Goal: Task Accomplishment & Management: Manage account settings

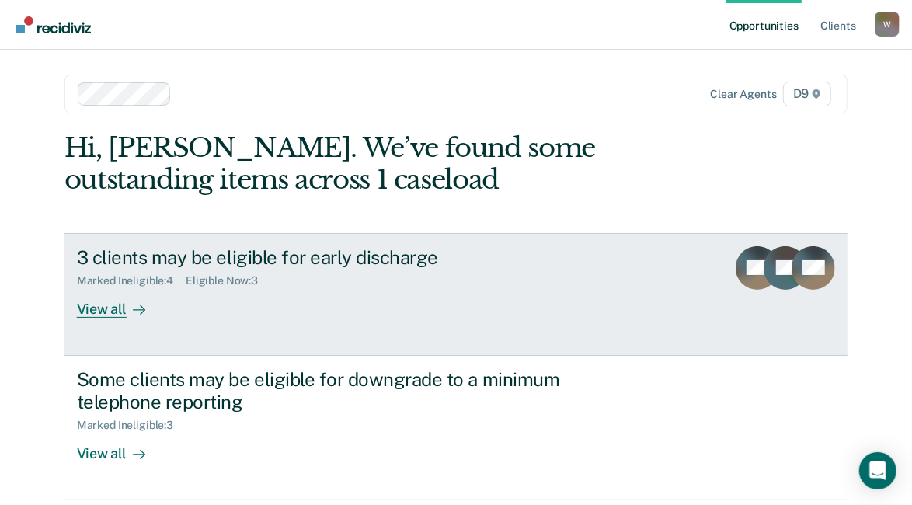
click at [101, 309] on div "View all" at bounding box center [120, 302] width 87 height 30
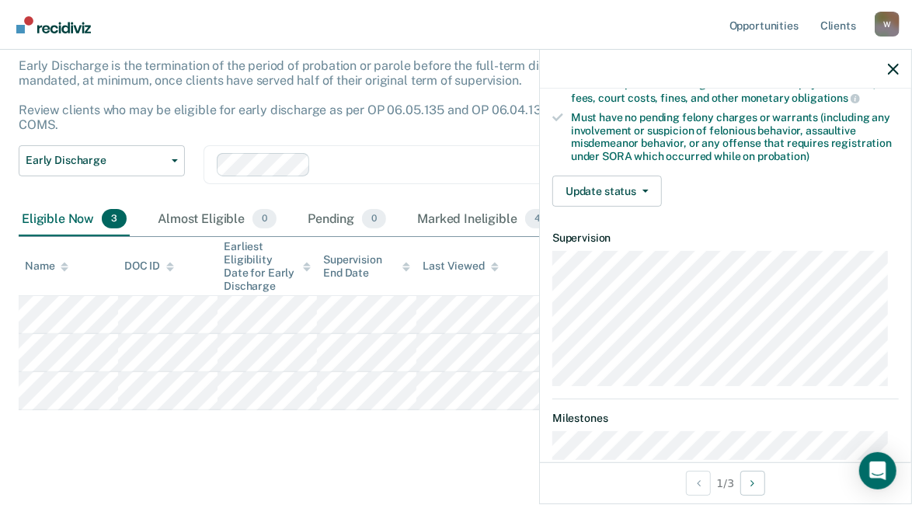
scroll to position [325, 0]
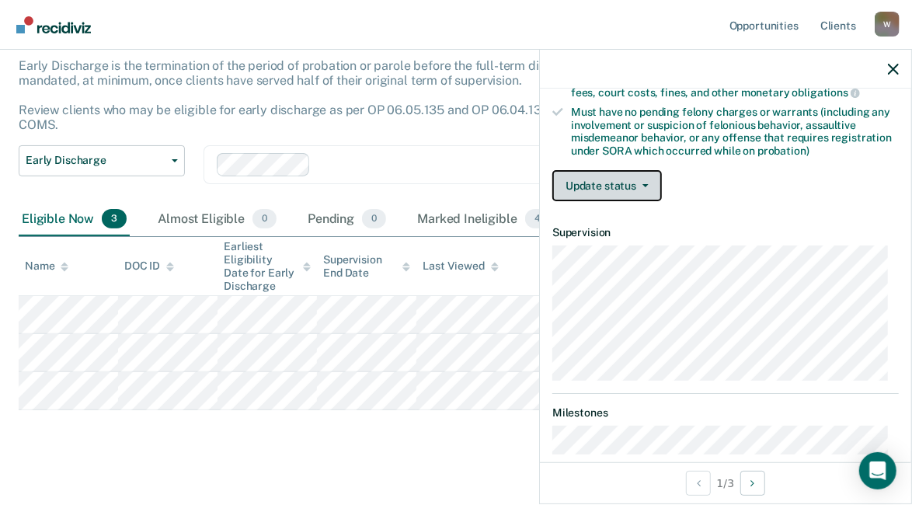
click at [649, 181] on button "Update status" at bounding box center [607, 185] width 110 height 31
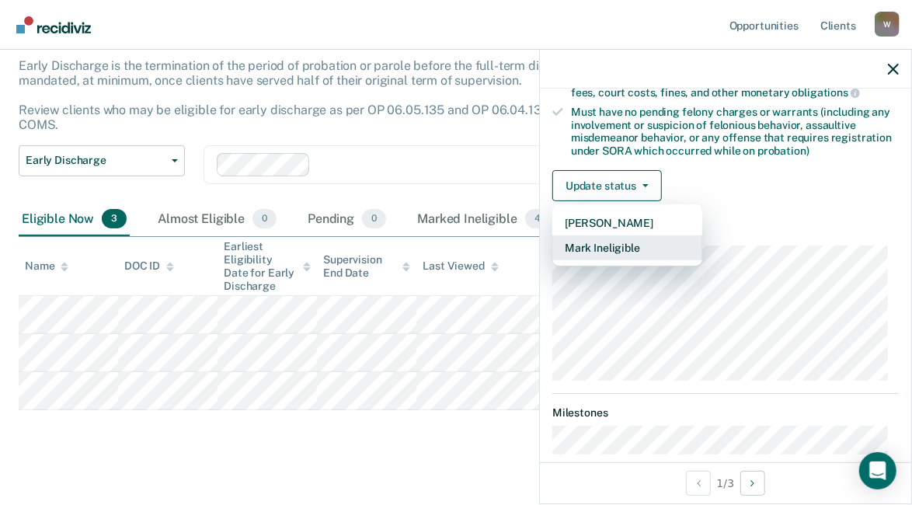
click at [607, 243] on button "Mark Ineligible" at bounding box center [627, 247] width 150 height 25
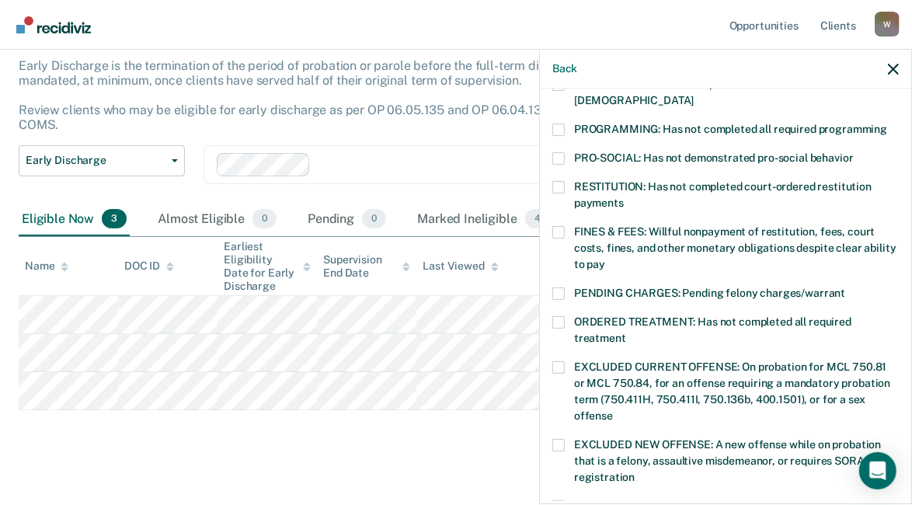
click at [555, 287] on span at bounding box center [558, 293] width 12 height 12
click at [845, 287] on input "PENDING CHARGES: Pending felony charges/warrant" at bounding box center [845, 287] width 0 height 0
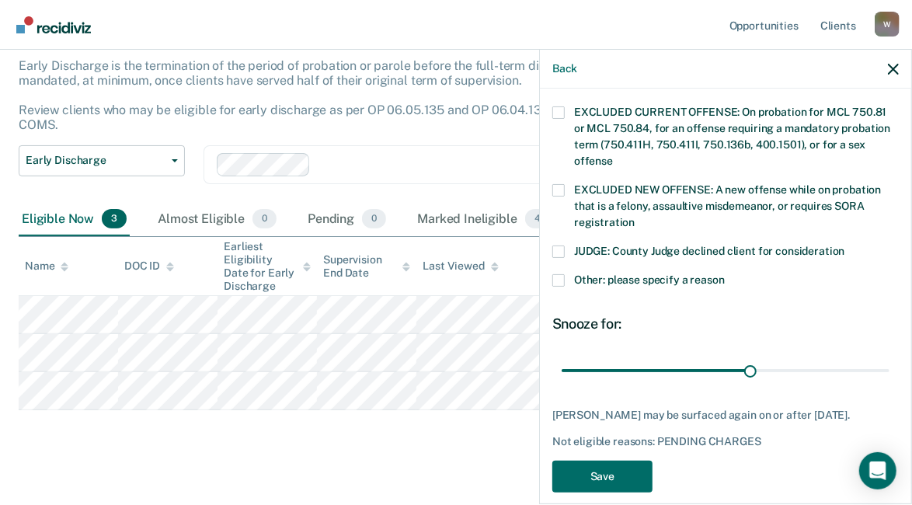
scroll to position [593, 0]
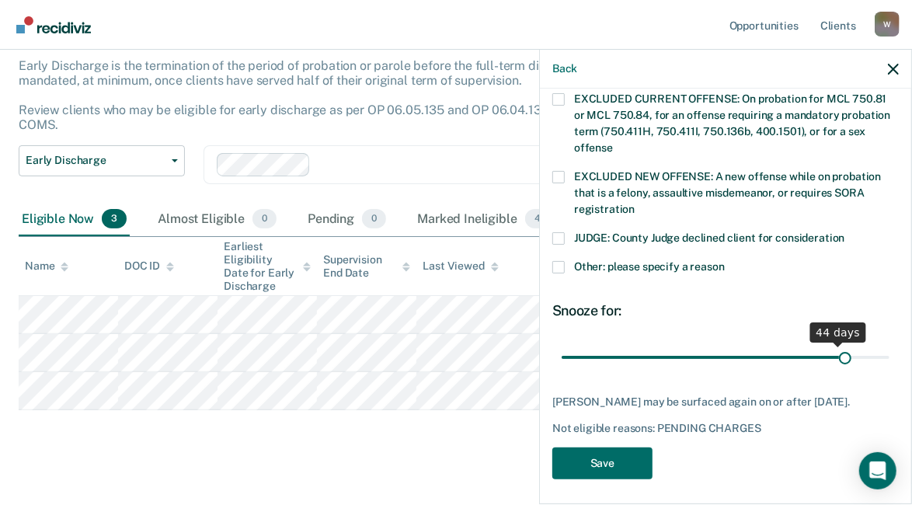
drag, startPoint x: 743, startPoint y: 334, endPoint x: 833, endPoint y: 327, distance: 89.6
type input "45"
click at [833, 343] on input "range" at bounding box center [726, 356] width 328 height 27
click at [604, 457] on button "Save" at bounding box center [602, 463] width 100 height 32
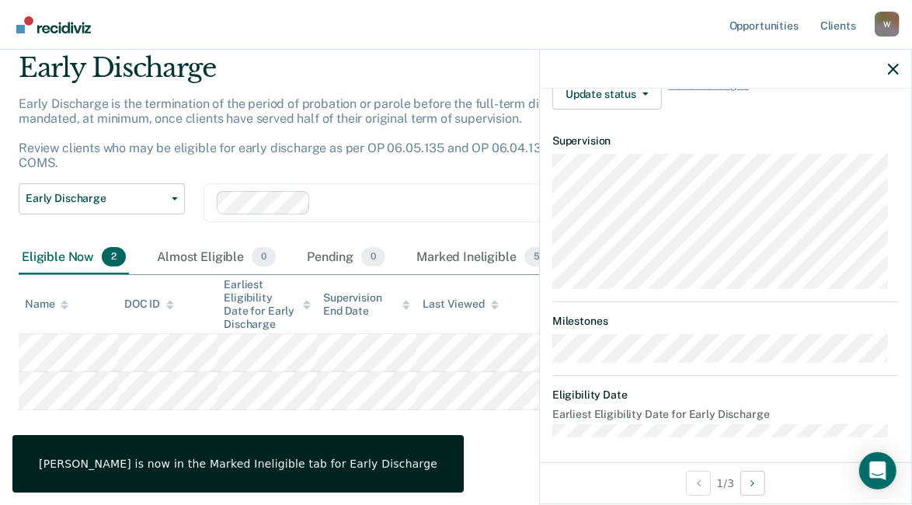
scroll to position [401, 0]
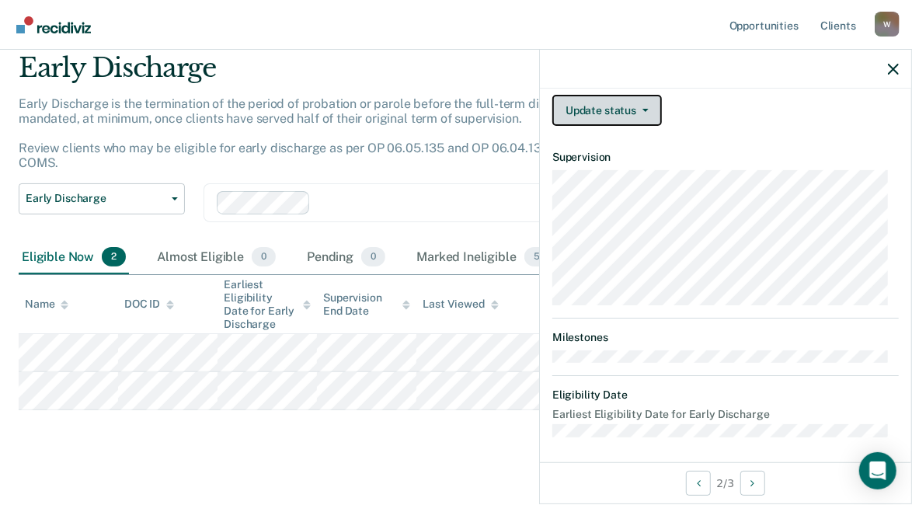
click at [596, 106] on button "Update status" at bounding box center [607, 110] width 110 height 31
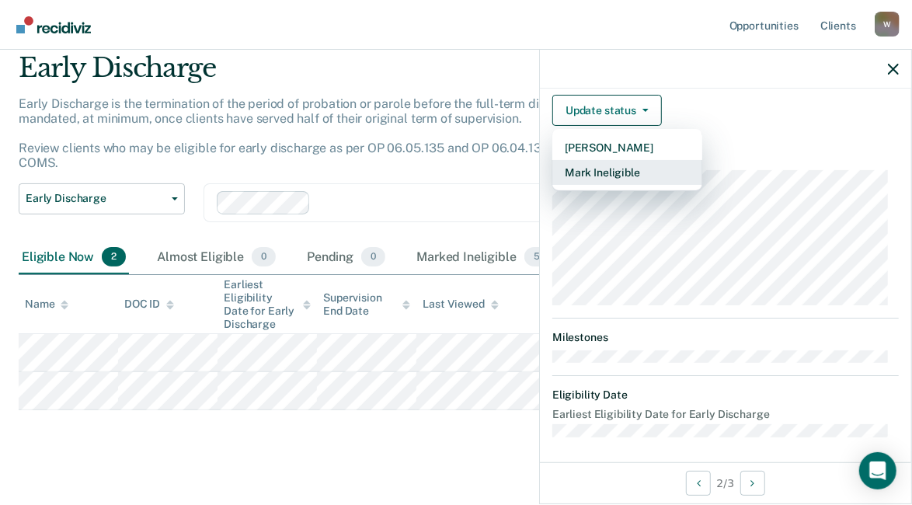
click at [600, 167] on button "Mark Ineligible" at bounding box center [627, 172] width 150 height 25
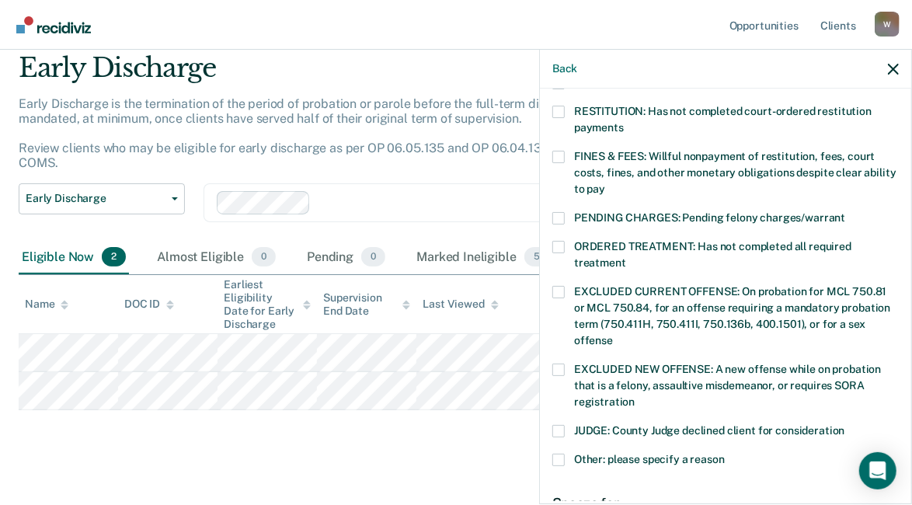
click at [557, 241] on span at bounding box center [558, 247] width 12 height 12
click at [626, 257] on input "ORDERED TREATMENT: Has not completed all required treatment" at bounding box center [626, 257] width 0 height 0
click at [562, 454] on span at bounding box center [558, 460] width 12 height 12
click at [725, 454] on input "Other: please specify a reason" at bounding box center [725, 454] width 0 height 0
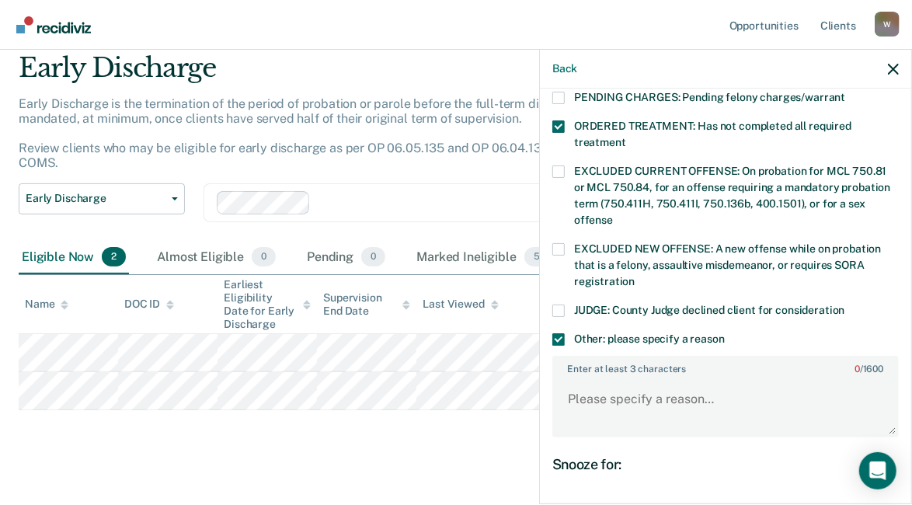
scroll to position [545, 0]
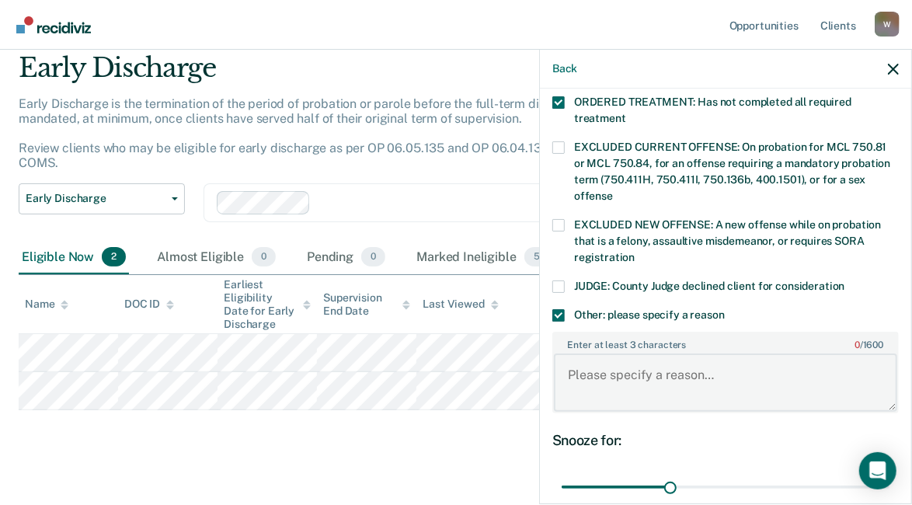
click at [567, 357] on textarea "Enter at least 3 characters 0 / 1600" at bounding box center [725, 381] width 343 height 57
type textarea "Just completed SAI and doing AC supervision."
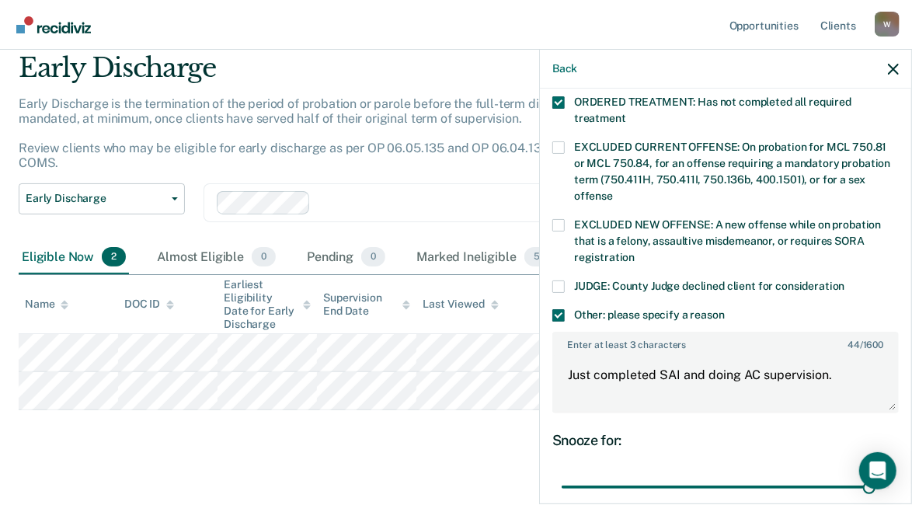
drag, startPoint x: 668, startPoint y: 469, endPoint x: 860, endPoint y: 502, distance: 194.6
type input "86"
click at [860, 500] on input "range" at bounding box center [726, 486] width 328 height 27
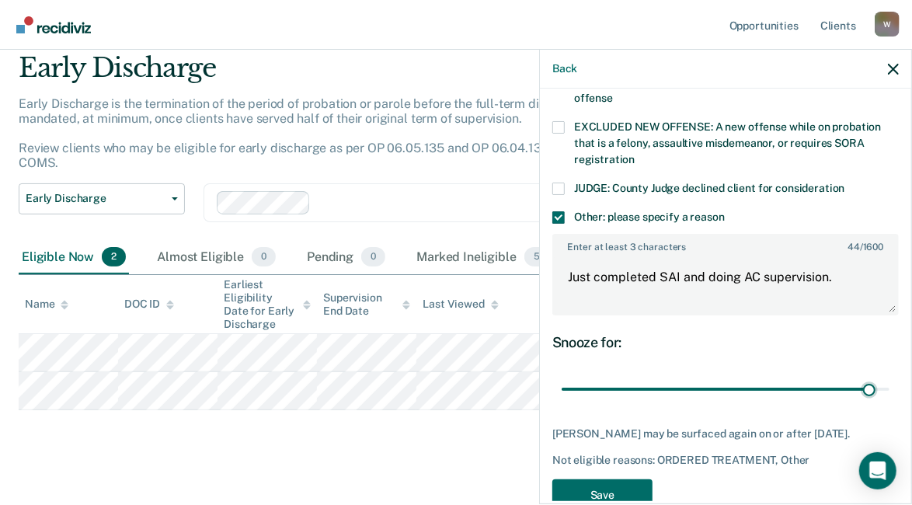
scroll to position [660, 0]
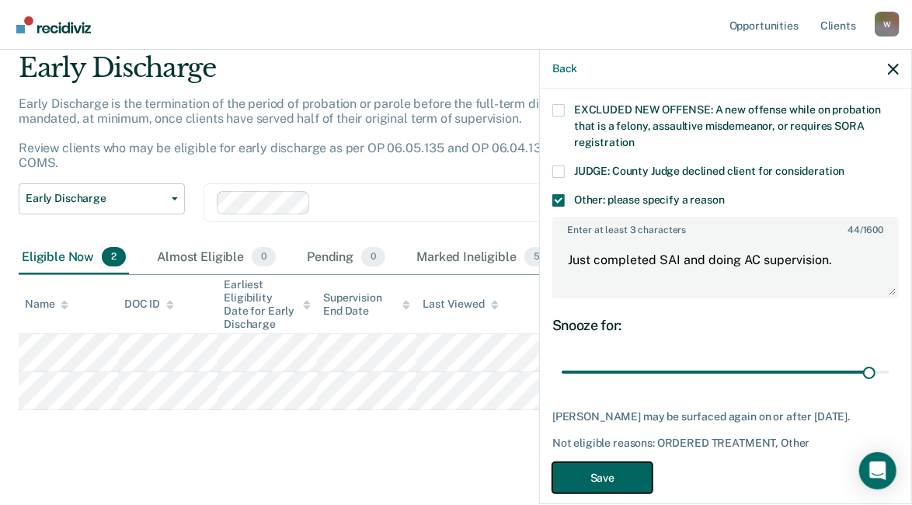
click at [625, 462] on button "Save" at bounding box center [602, 478] width 100 height 32
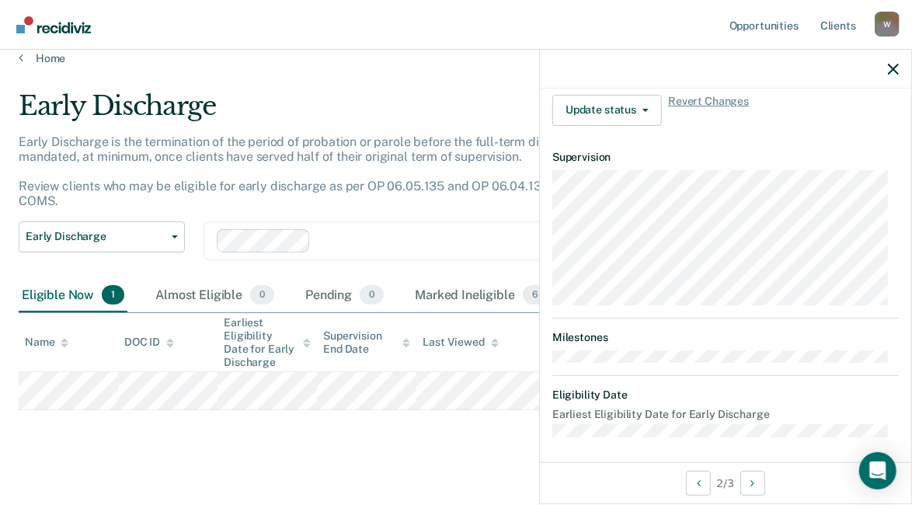
scroll to position [401, 0]
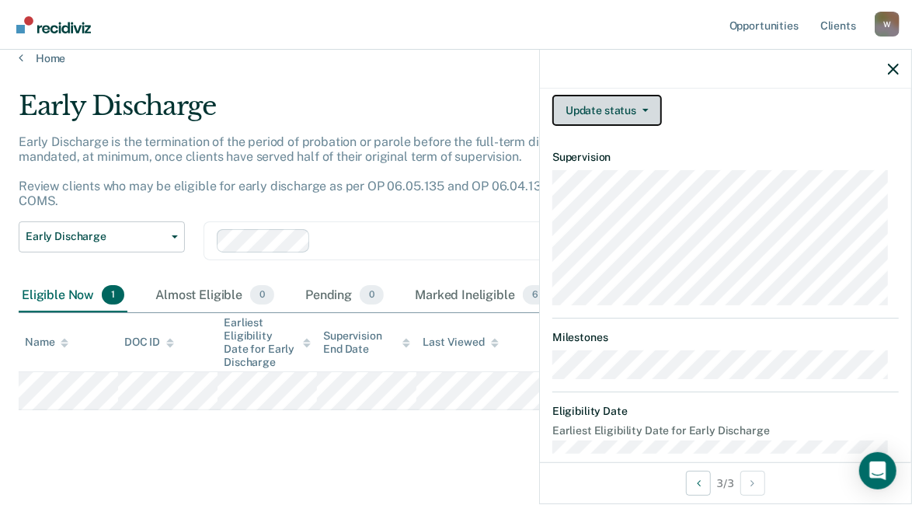
click at [649, 102] on button "Update status" at bounding box center [607, 110] width 110 height 31
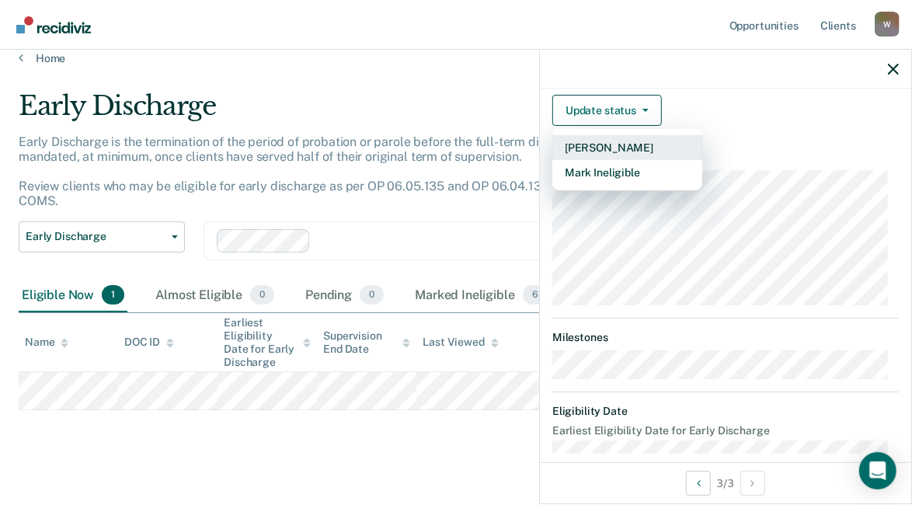
click at [616, 143] on button "[PERSON_NAME]" at bounding box center [627, 147] width 150 height 25
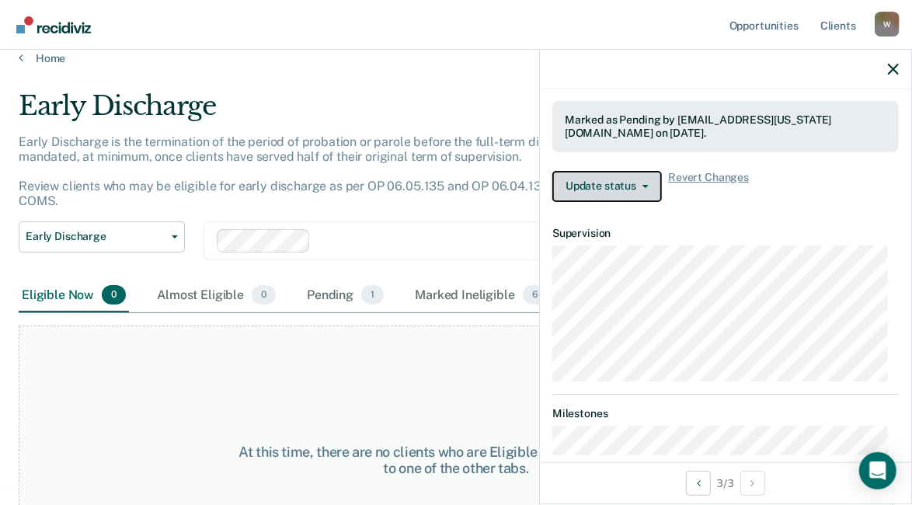
scroll to position [477, 0]
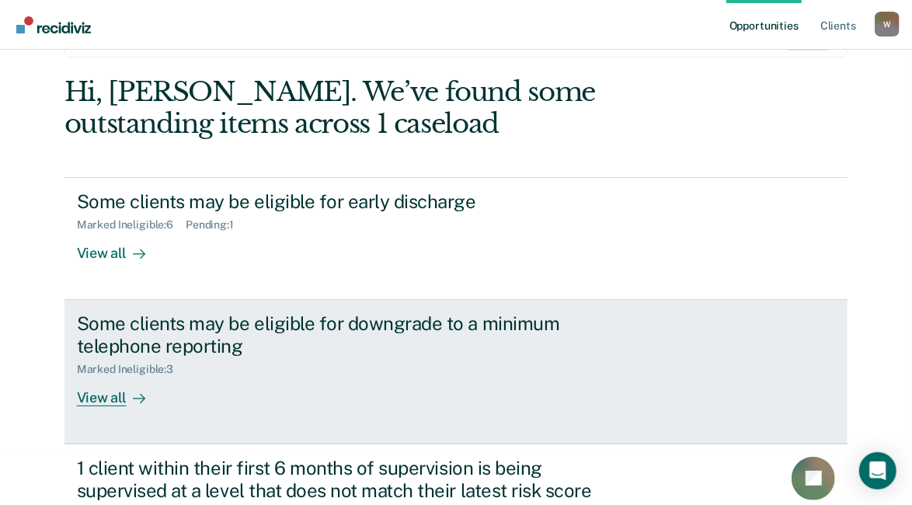
scroll to position [78, 0]
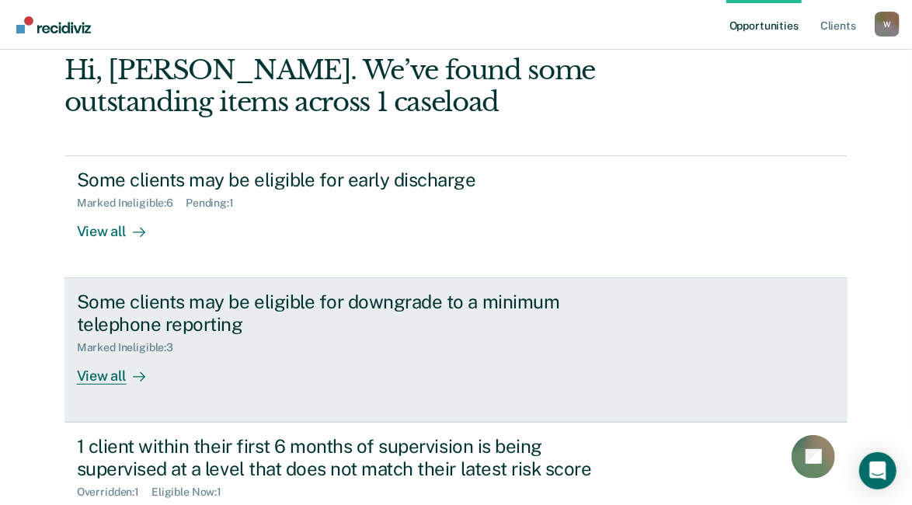
click at [99, 372] on div "View all" at bounding box center [120, 369] width 87 height 30
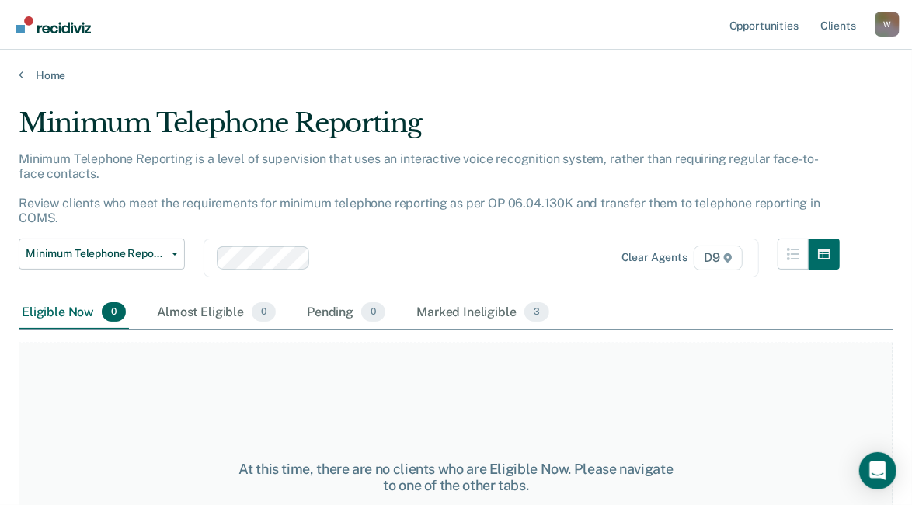
click at [97, 379] on div "At this time, there are no clients who are Eligible Now. Please navigate to one…" at bounding box center [456, 477] width 875 height 269
click at [23, 74] on icon at bounding box center [21, 74] width 5 height 12
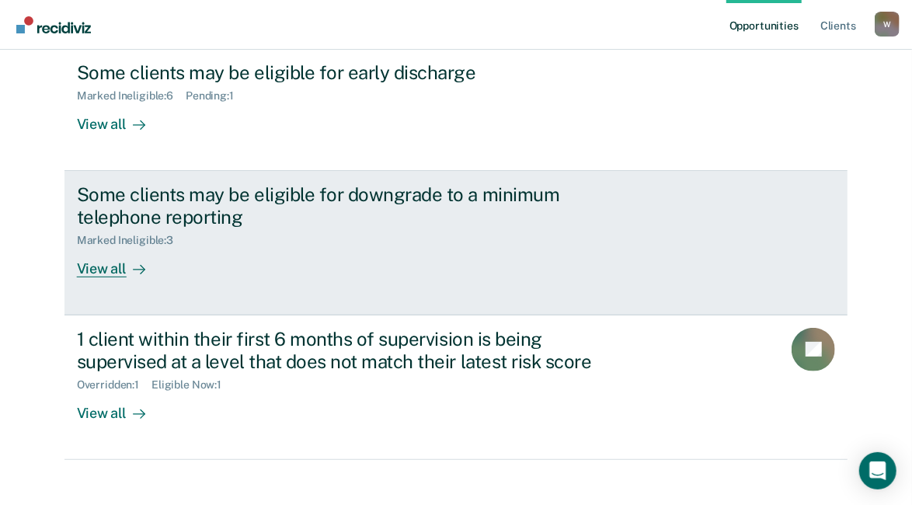
scroll to position [200, 0]
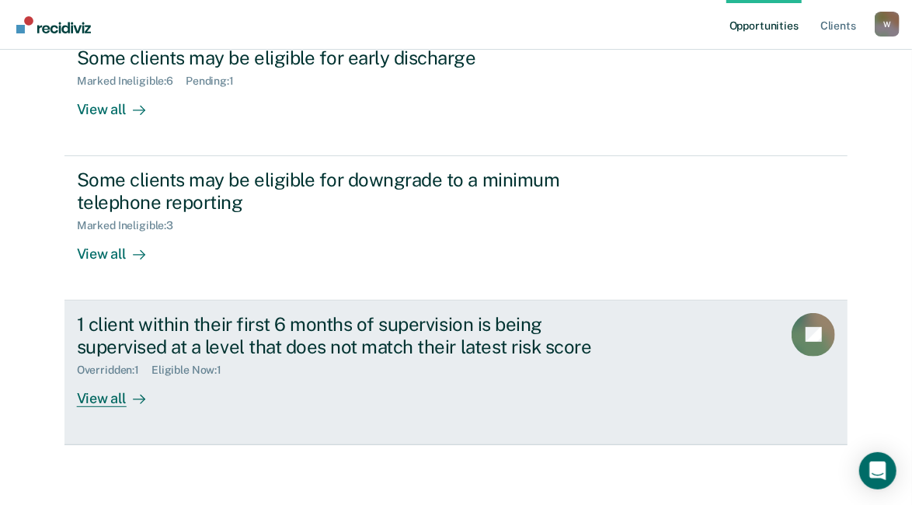
click at [151, 337] on div "1 client within their first 6 months of supervision is being supervised at a le…" at bounding box center [349, 335] width 545 height 45
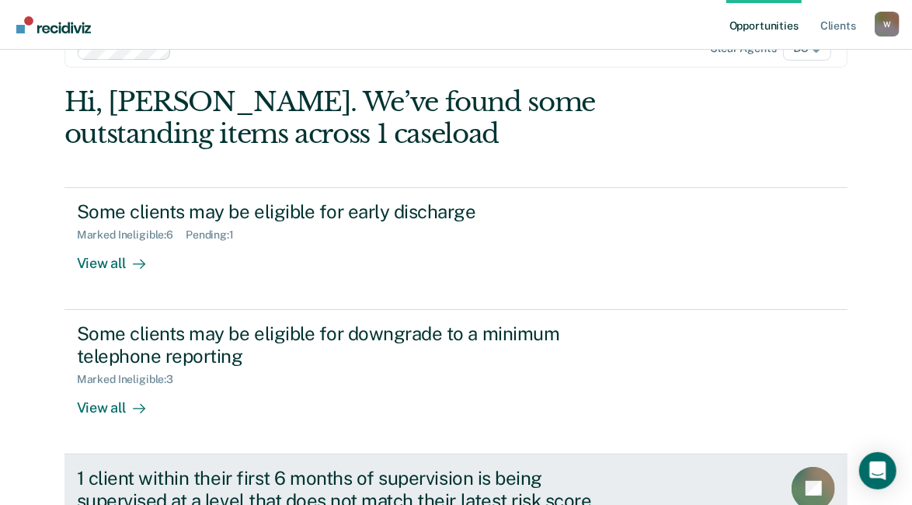
scroll to position [137, 0]
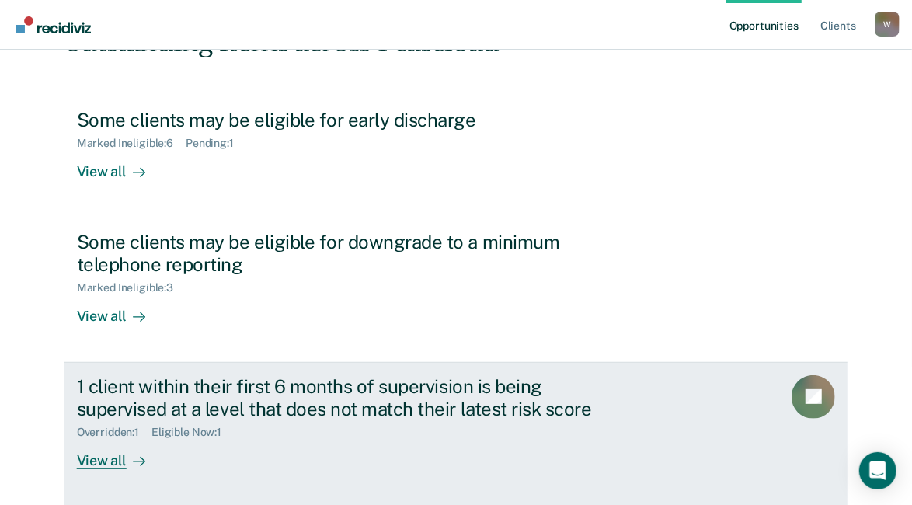
click at [91, 459] on div "View all" at bounding box center [120, 454] width 87 height 30
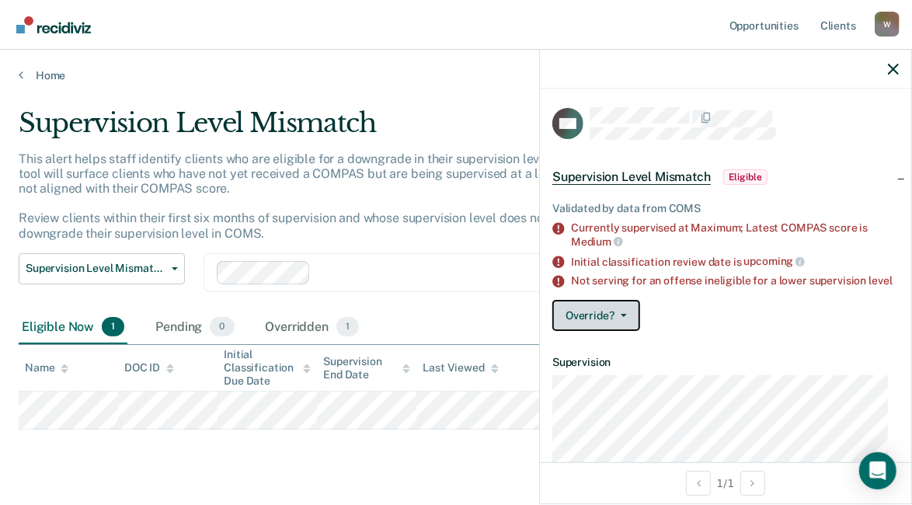
click at [623, 317] on icon "button" at bounding box center [624, 315] width 6 height 3
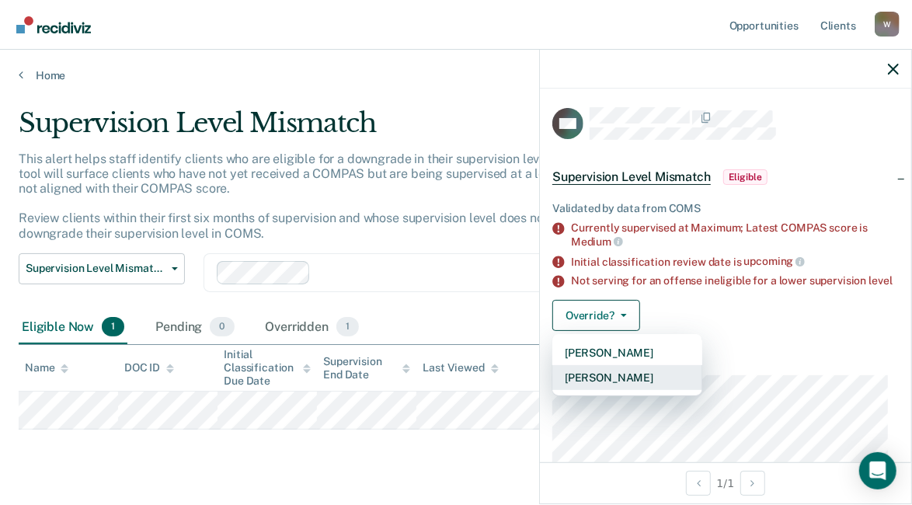
click at [617, 388] on button "[PERSON_NAME]" at bounding box center [627, 377] width 150 height 25
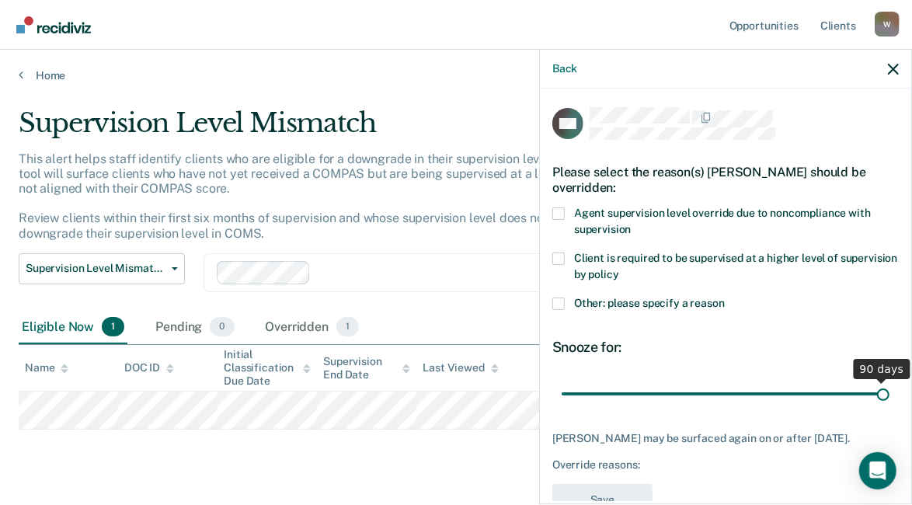
drag, startPoint x: 666, startPoint y: 391, endPoint x: 892, endPoint y: 374, distance: 226.7
type input "90"
click at [889, 380] on input "range" at bounding box center [726, 393] width 328 height 27
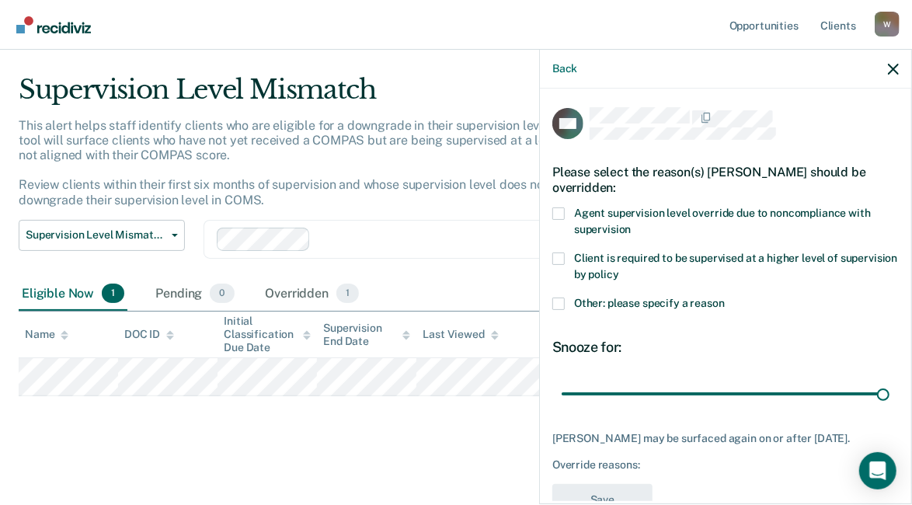
scroll to position [53, 0]
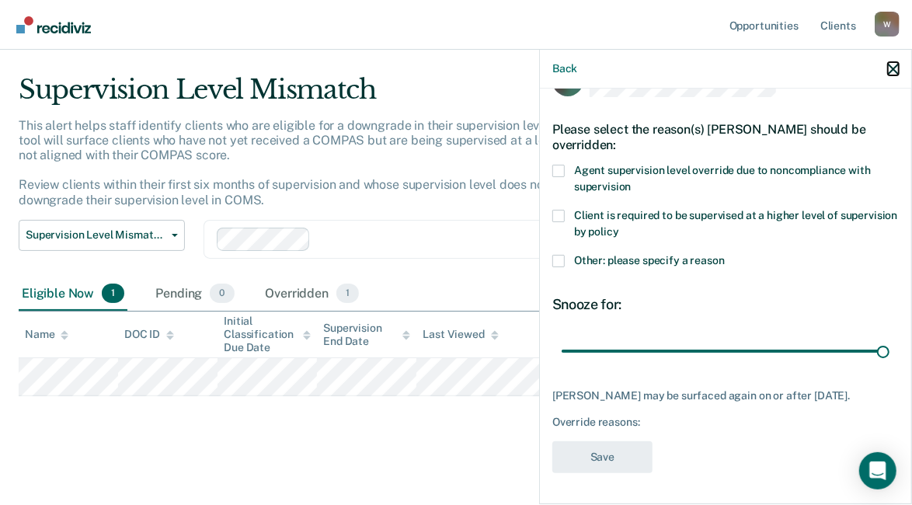
click at [893, 67] on icon "button" at bounding box center [893, 69] width 11 height 11
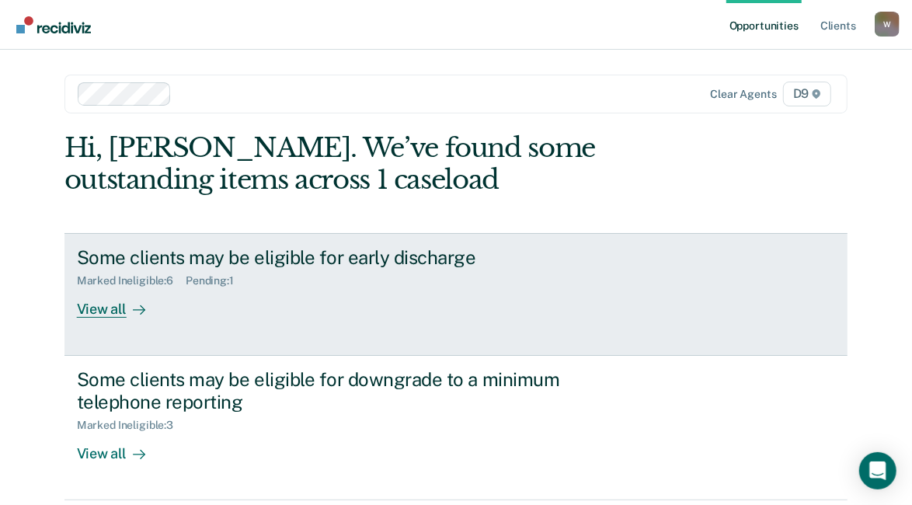
click at [100, 311] on div "View all" at bounding box center [120, 302] width 87 height 30
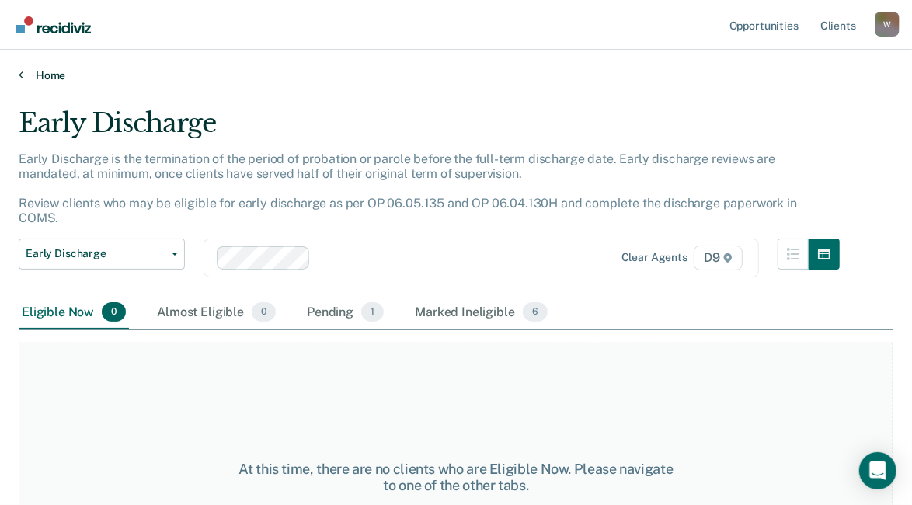
click at [25, 71] on link "Home" at bounding box center [456, 75] width 875 height 14
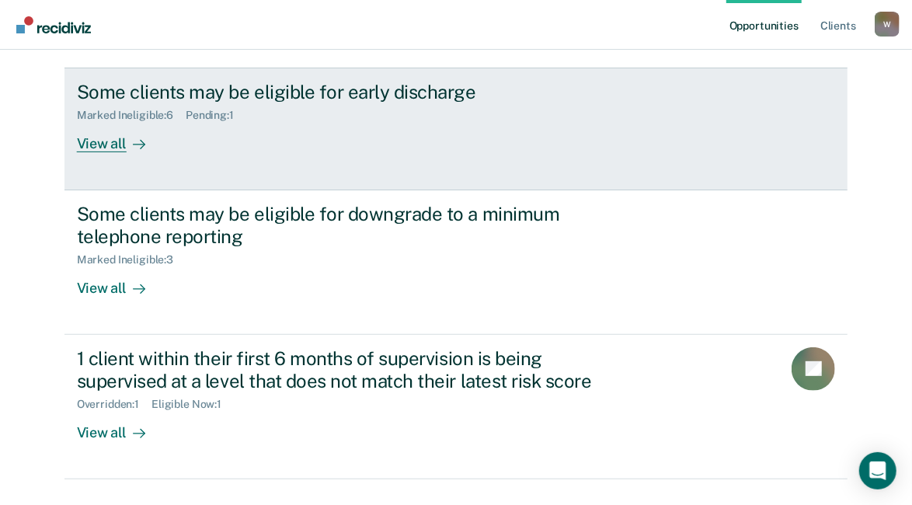
scroll to position [200, 0]
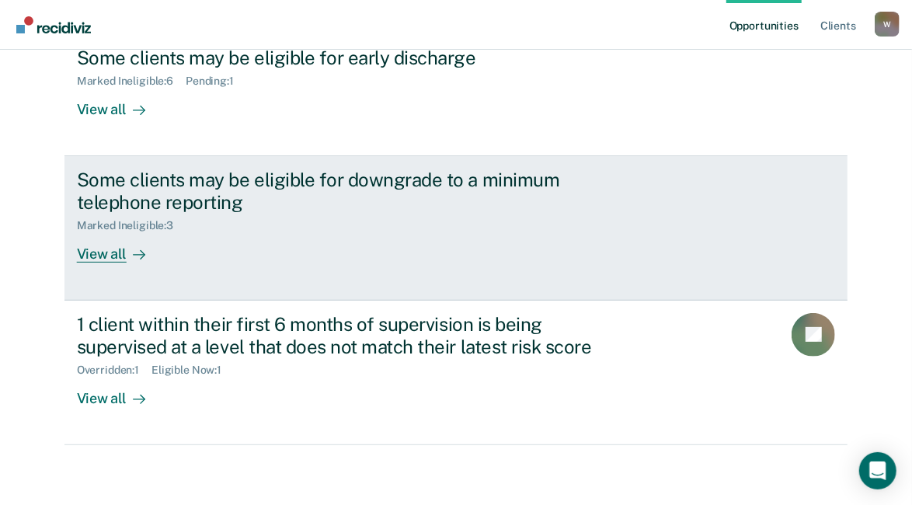
click at [99, 252] on div "View all" at bounding box center [120, 247] width 87 height 30
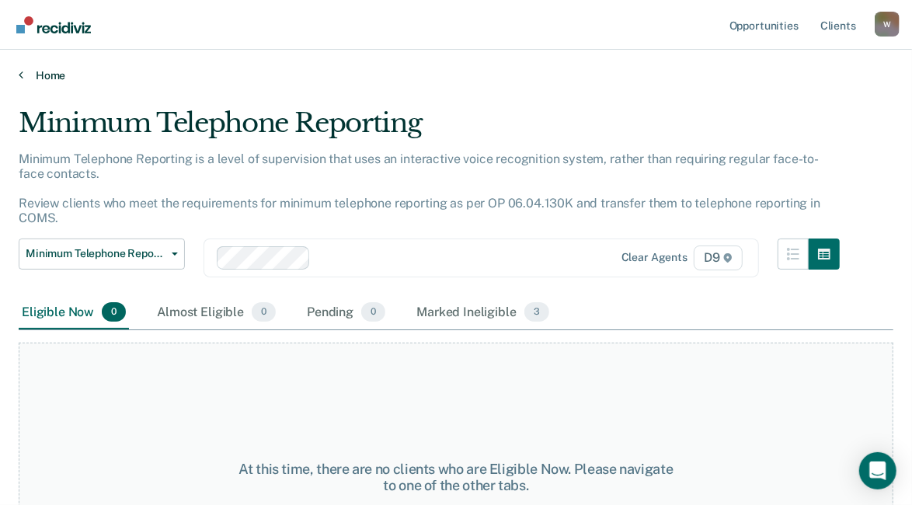
click at [19, 75] on icon at bounding box center [21, 74] width 5 height 12
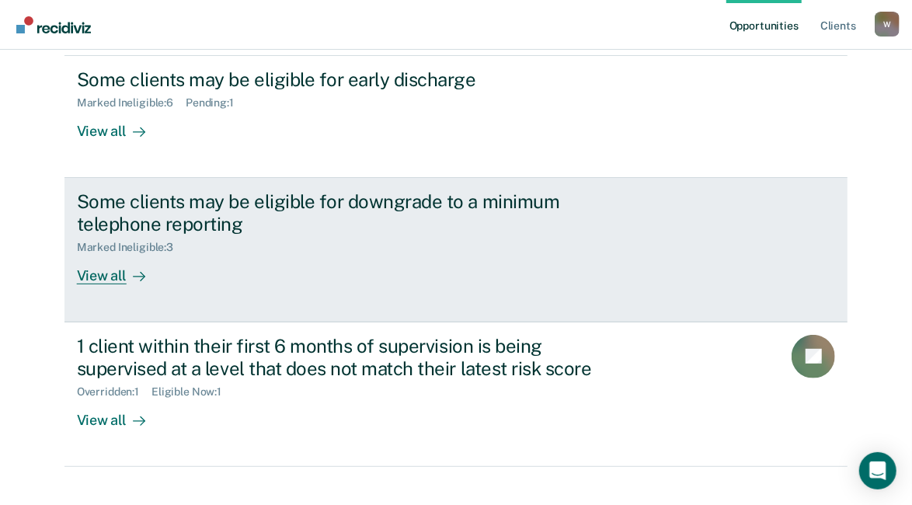
scroll to position [200, 0]
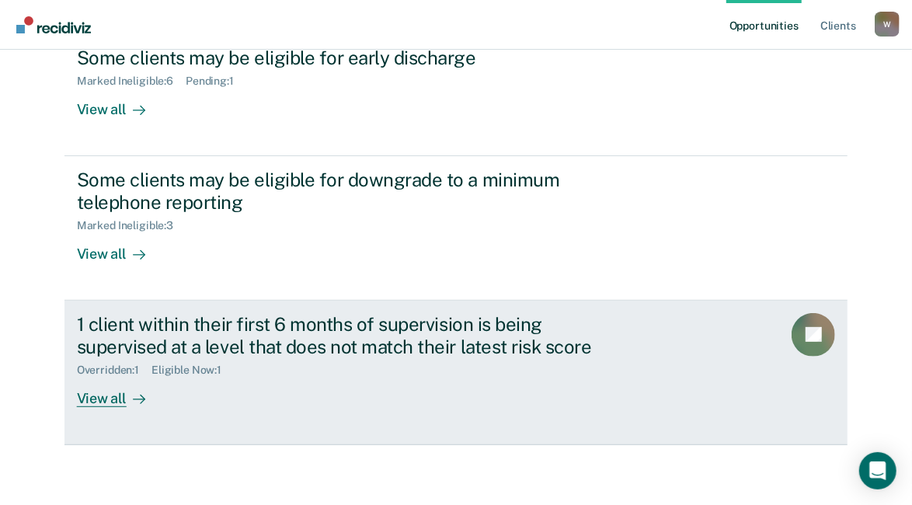
click at [86, 398] on div "View all" at bounding box center [120, 392] width 87 height 30
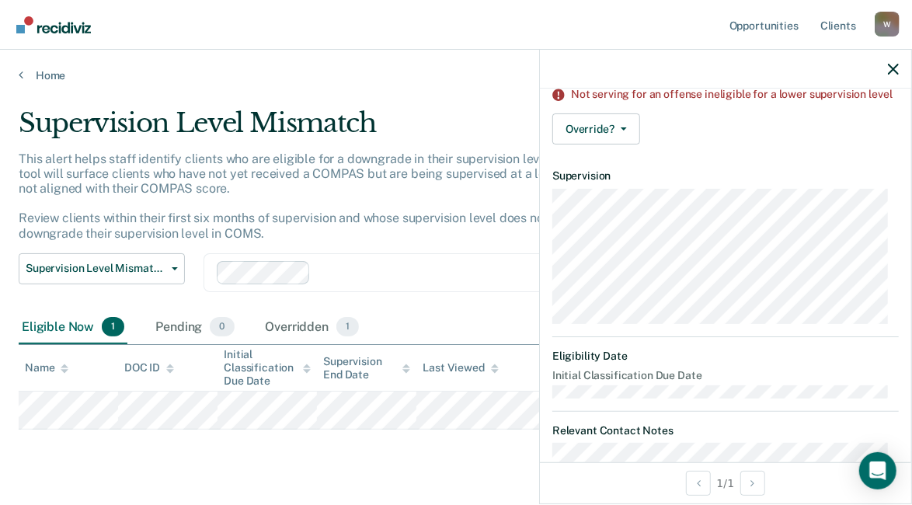
scroll to position [236, 0]
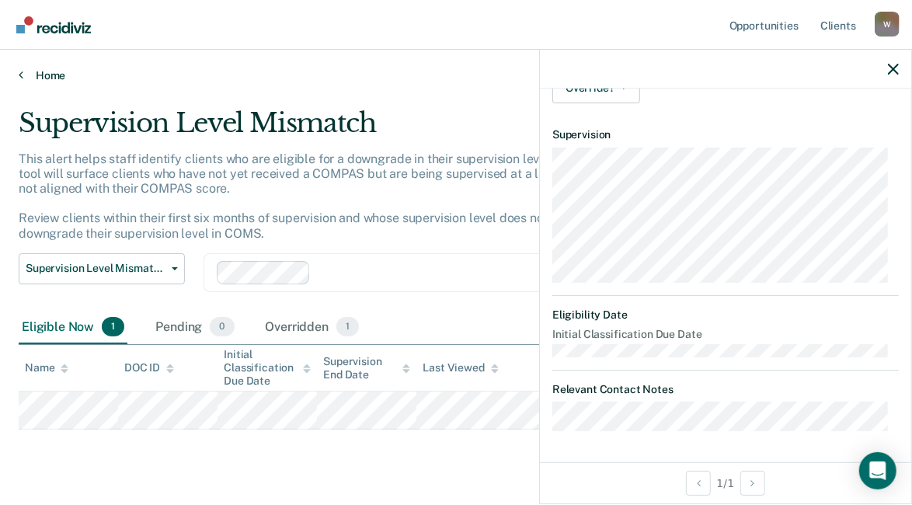
click at [26, 74] on link "Home" at bounding box center [456, 75] width 875 height 14
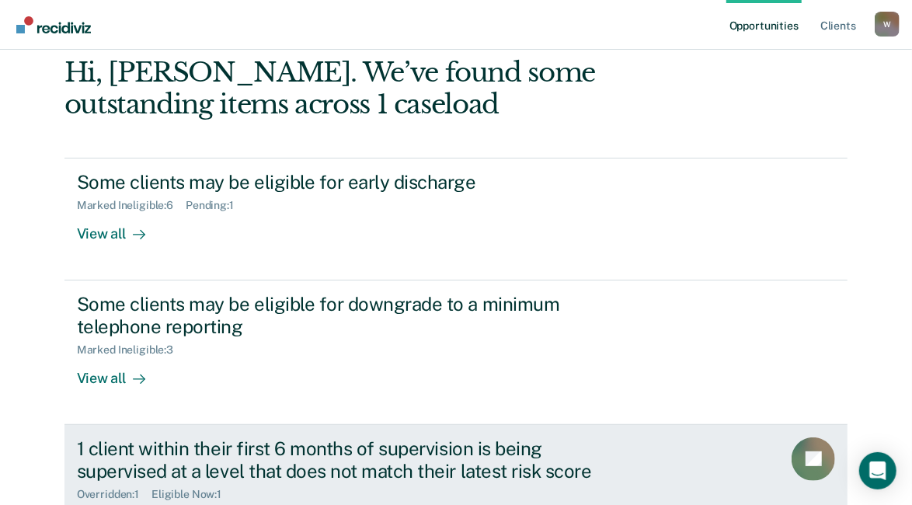
scroll to position [200, 0]
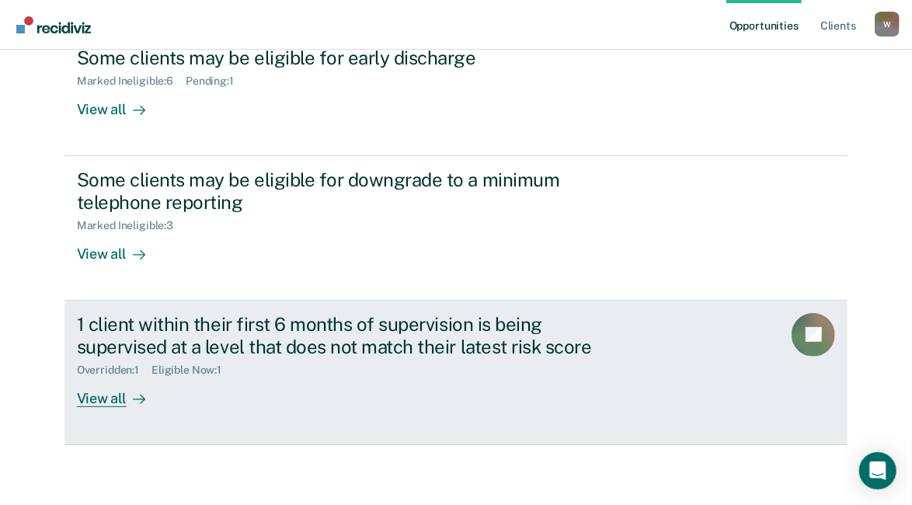
click at [83, 396] on div "View all" at bounding box center [120, 392] width 87 height 30
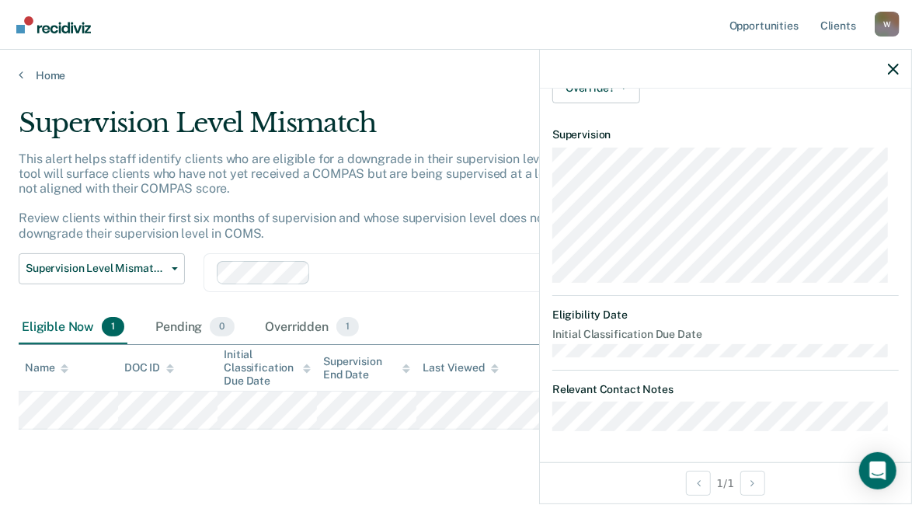
scroll to position [236, 0]
